Goal: Task Accomplishment & Management: Manage account settings

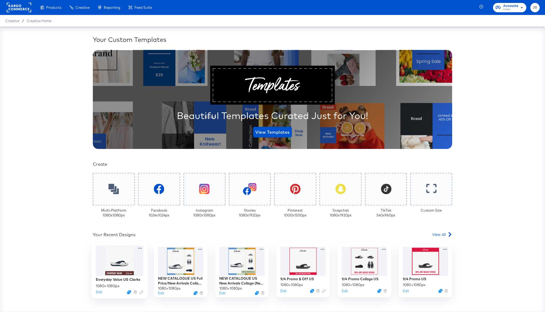
click at [121, 253] on div at bounding box center [120, 260] width 48 height 31
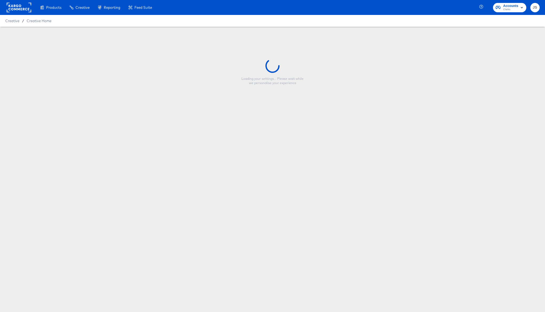
type input "Everyday Value US Clarks"
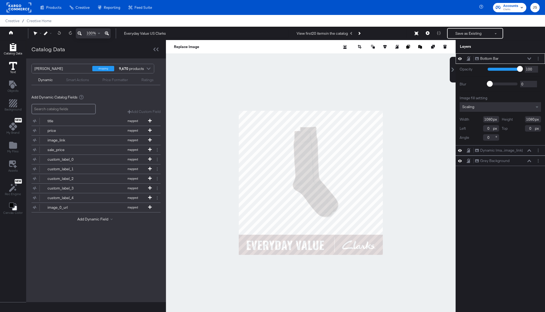
click at [16, 65] on icon at bounding box center [13, 66] width 8 height 8
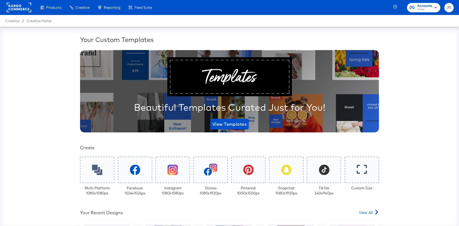
click at [426, 6] on span "Accounts" at bounding box center [424, 6] width 15 height 6
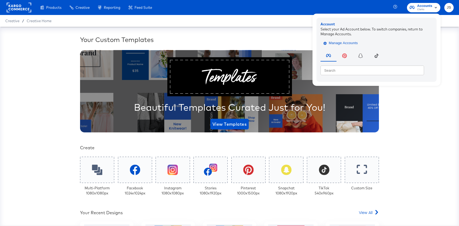
click at [341, 43] on span "Manage Accounts" at bounding box center [341, 43] width 33 height 6
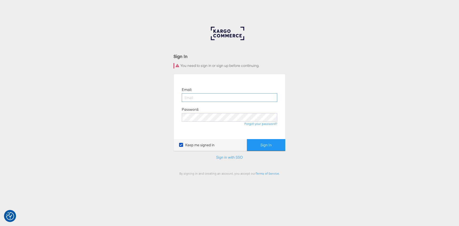
click at [237, 97] on input "email" at bounding box center [230, 97] width 96 height 9
type input "jiana.santos@kargo.com"
click at [247, 139] on button "Sign In" at bounding box center [266, 145] width 38 height 12
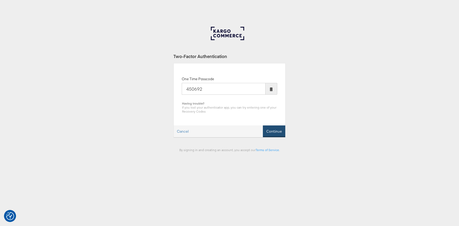
type input "450692"
click at [278, 131] on button "Continue" at bounding box center [274, 131] width 22 height 12
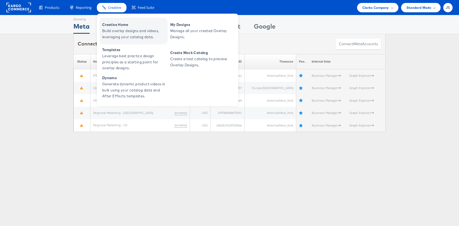
click at [118, 29] on span "Build overlay designs and videos, leveraging your catalog data." at bounding box center [134, 34] width 64 height 12
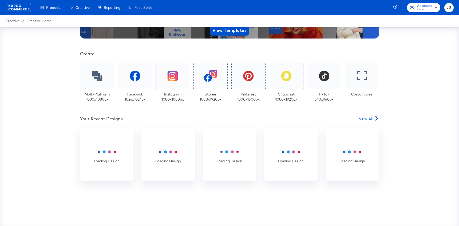
scroll to position [94, 0]
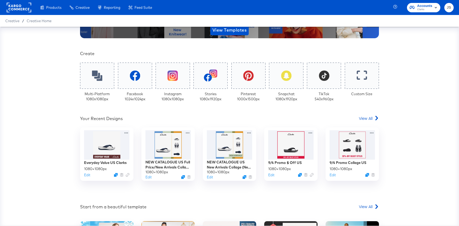
click at [428, 5] on span "Accounts" at bounding box center [424, 6] width 15 height 6
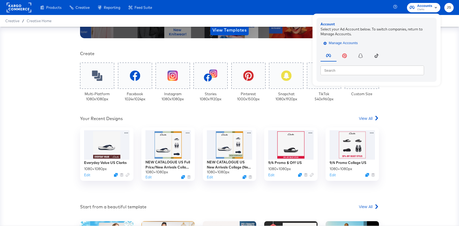
click at [358, 41] on span "Manage Accounts" at bounding box center [341, 43] width 33 height 6
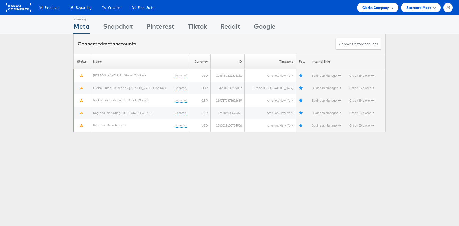
click at [386, 10] on span "Clarks Company" at bounding box center [376, 8] width 27 height 6
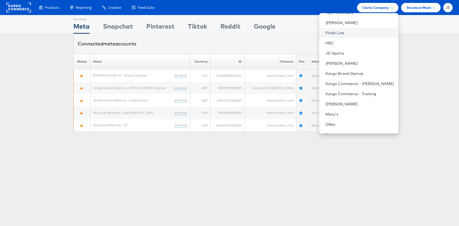
scroll to position [96, 0]
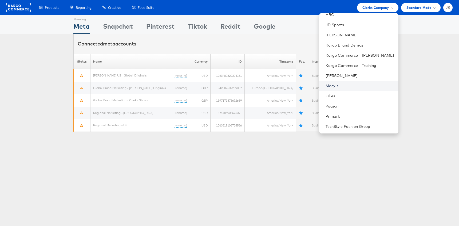
click at [342, 87] on link "Macy's" at bounding box center [360, 85] width 69 height 5
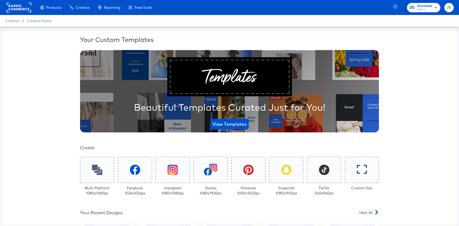
scroll to position [118, 0]
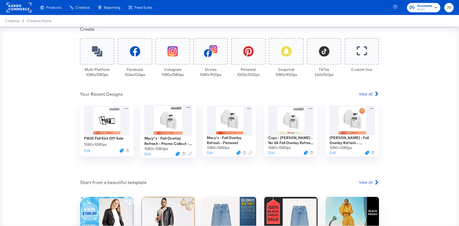
click at [163, 124] on div at bounding box center [168, 120] width 48 height 31
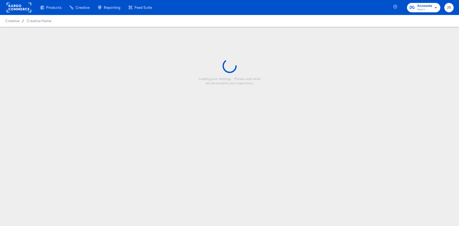
type input "Macy's - Fall Overlay Refresh - Promo Callout - Price Strike DAR"
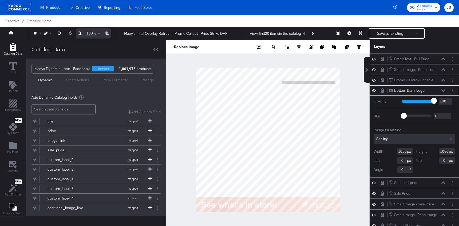
click at [443, 90] on icon at bounding box center [444, 90] width 4 height 3
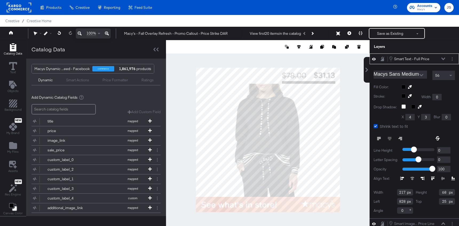
click at [351, 57] on div at bounding box center [268, 139] width 204 height 199
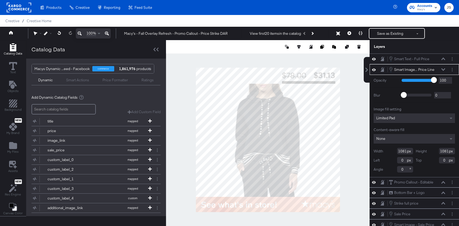
click at [310, 57] on div at bounding box center [268, 139] width 204 height 199
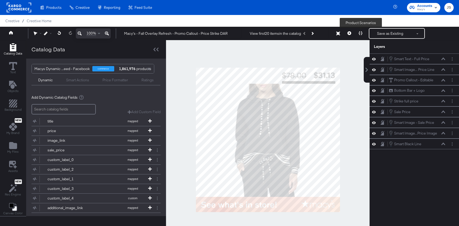
click at [361, 34] on icon at bounding box center [361, 33] width 4 height 4
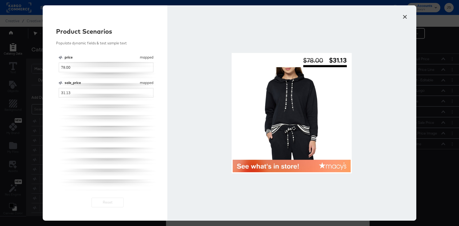
click at [406, 16] on button "×" at bounding box center [405, 16] width 10 height 10
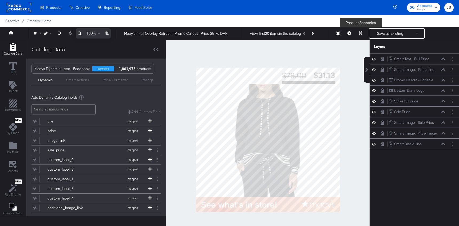
click at [362, 34] on icon at bounding box center [361, 33] width 4 height 4
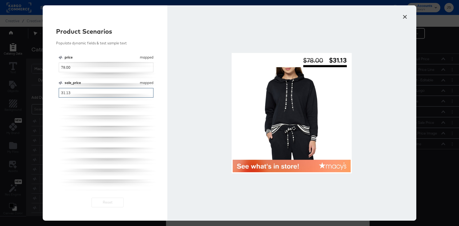
drag, startPoint x: 124, startPoint y: 92, endPoint x: 45, endPoint y: 92, distance: 79.0
click at [45, 92] on div "Product Scenarios Populate dynamic fields & test sample text price mapped price…" at bounding box center [105, 112] width 125 height 215
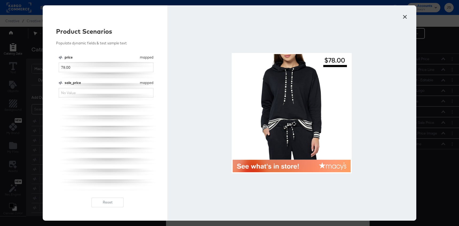
click at [405, 16] on button "×" at bounding box center [405, 16] width 10 height 10
